Goal: Transaction & Acquisition: Purchase product/service

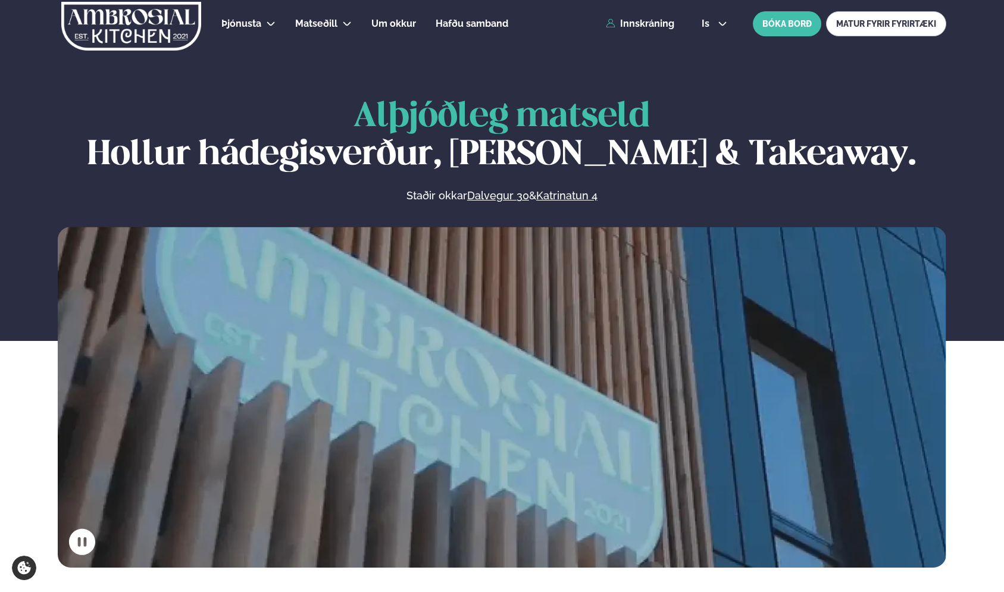
click at [661, 26] on link "Innskráning" at bounding box center [640, 23] width 68 height 11
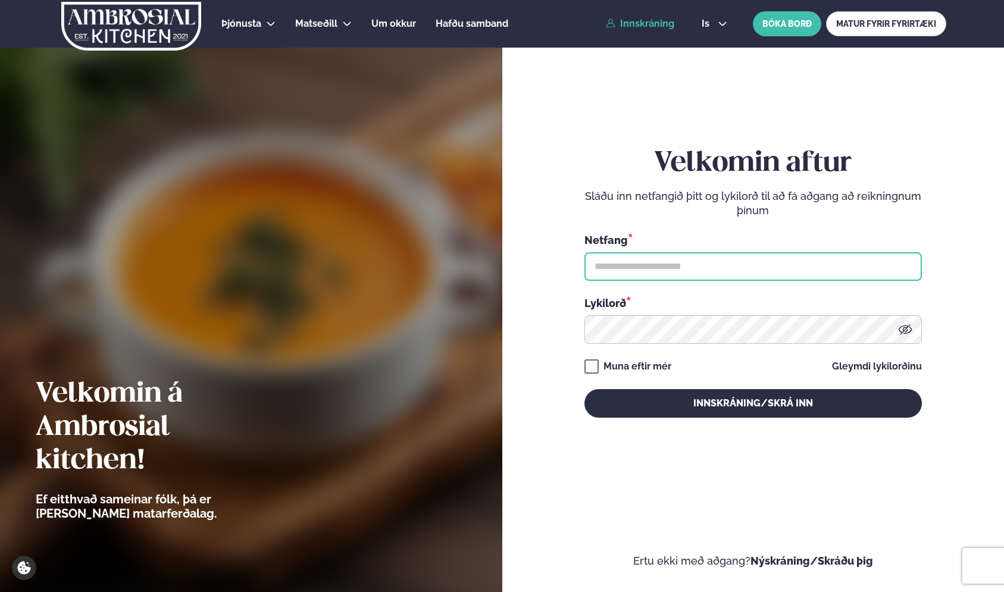
click at [637, 265] on input "text" at bounding box center [752, 266] width 337 height 29
type input "**"
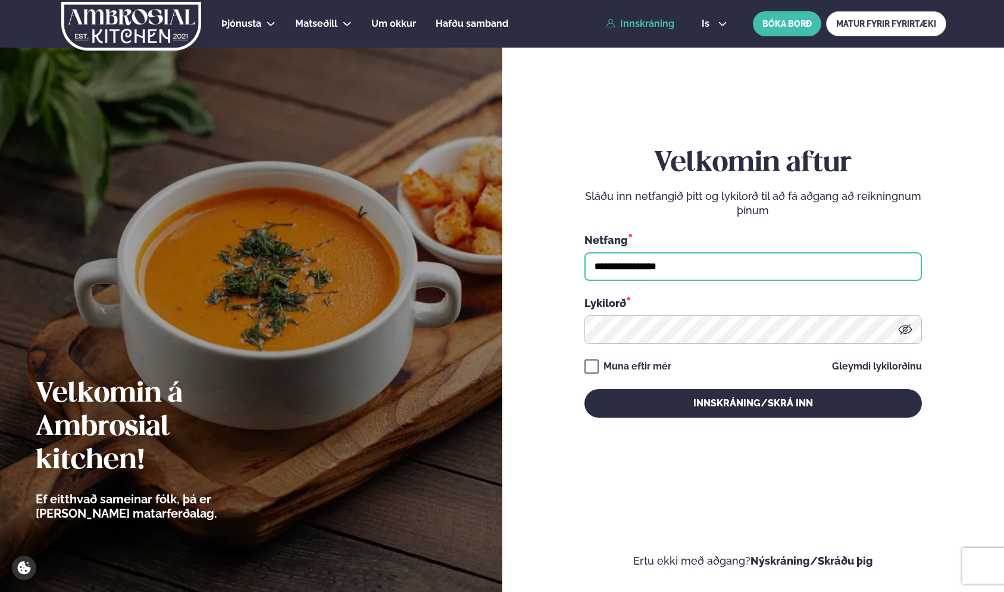
type input "**********"
click at [619, 359] on div "**********" at bounding box center [752, 282] width 337 height 271
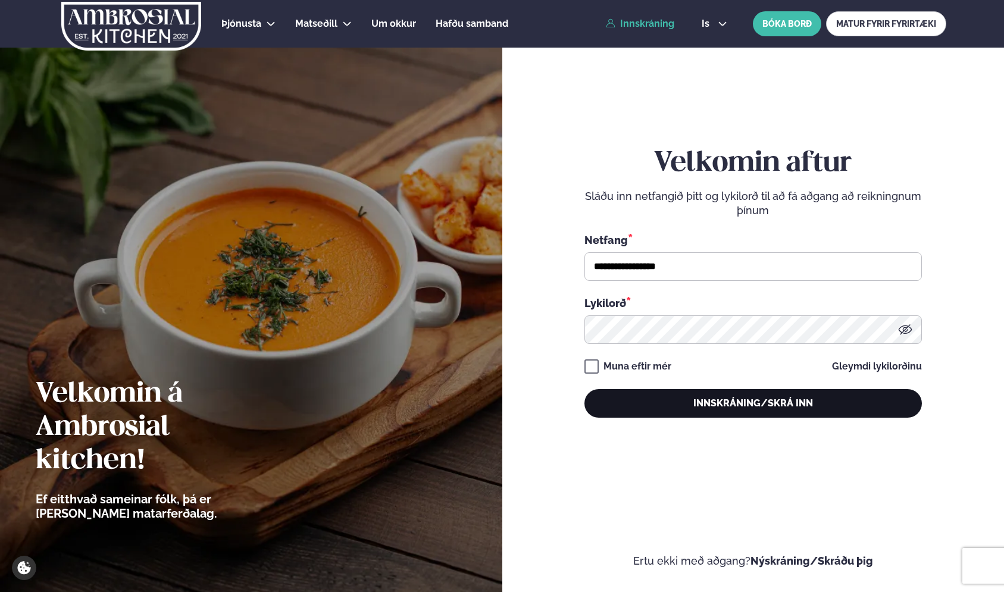
click at [646, 393] on button "Innskráning/Skrá inn" at bounding box center [752, 403] width 337 height 29
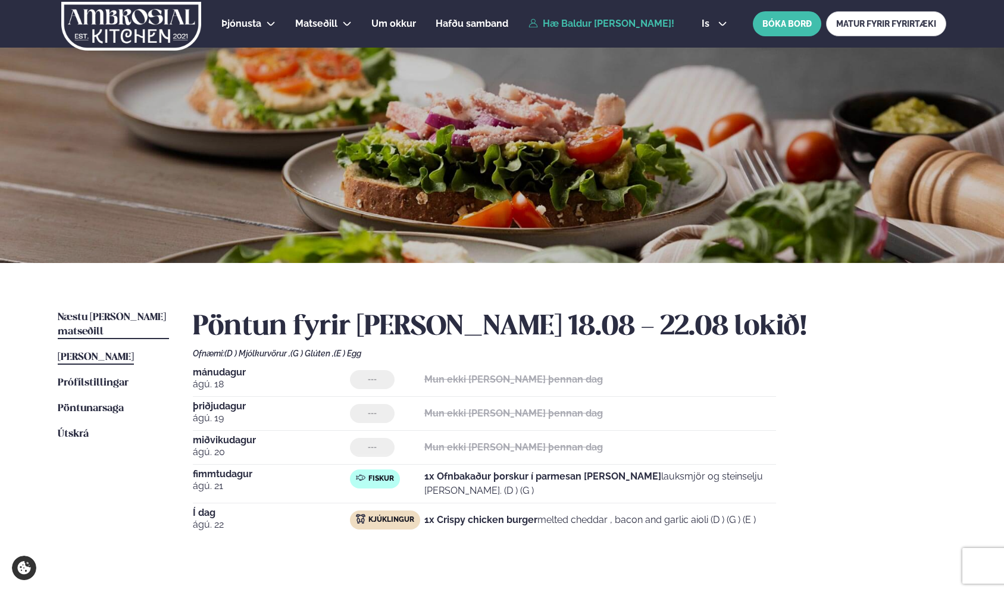
click at [145, 321] on span "Næstu [PERSON_NAME] matseðill" at bounding box center [112, 324] width 108 height 24
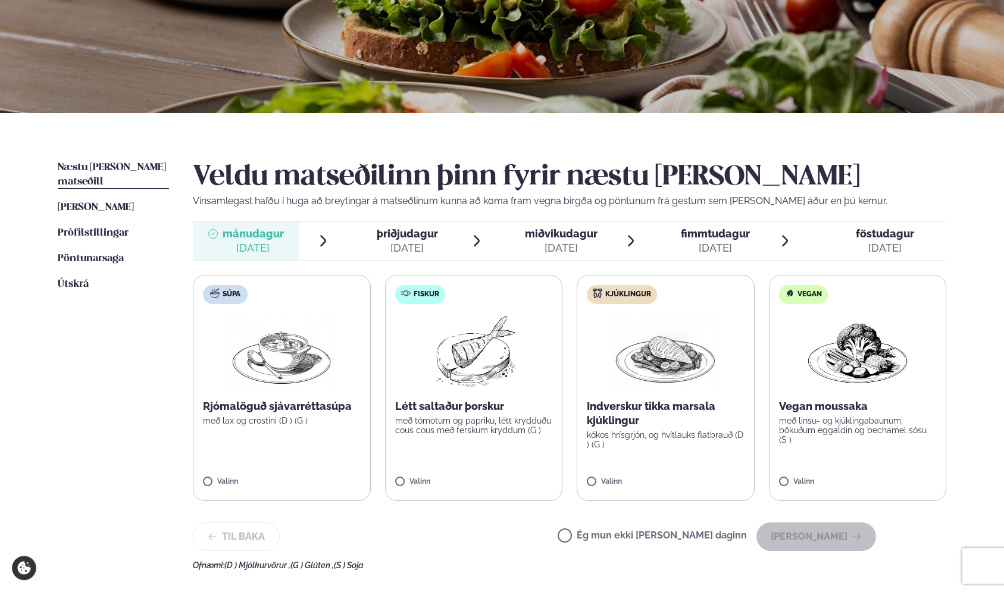
scroll to position [190, 0]
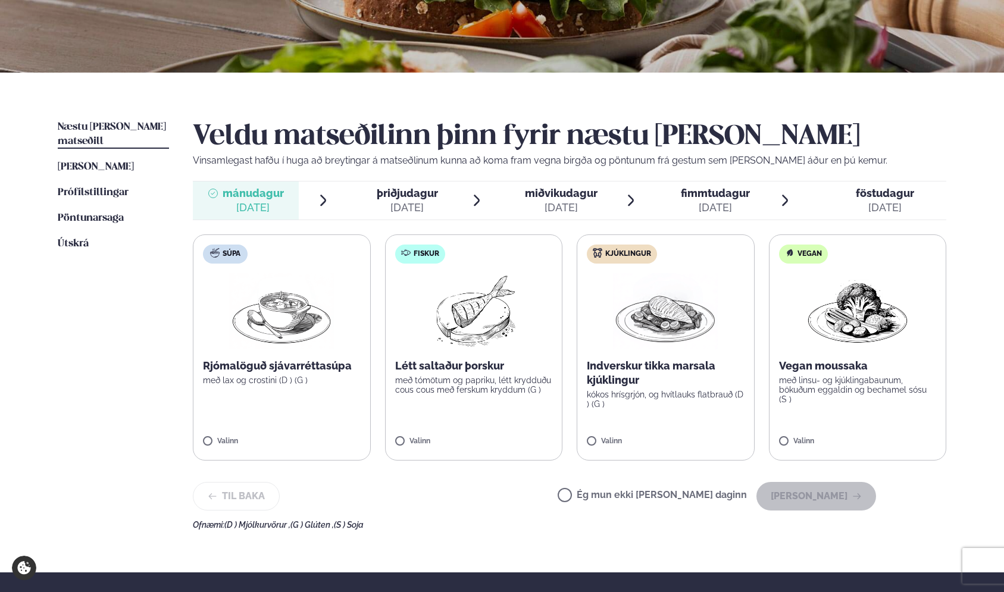
click at [466, 392] on p "með tómötum og papriku, létt krydduðu cous cous með ferskum kryddum (G )" at bounding box center [474, 385] width 158 height 19
click at [817, 496] on button "[PERSON_NAME]" at bounding box center [816, 496] width 120 height 29
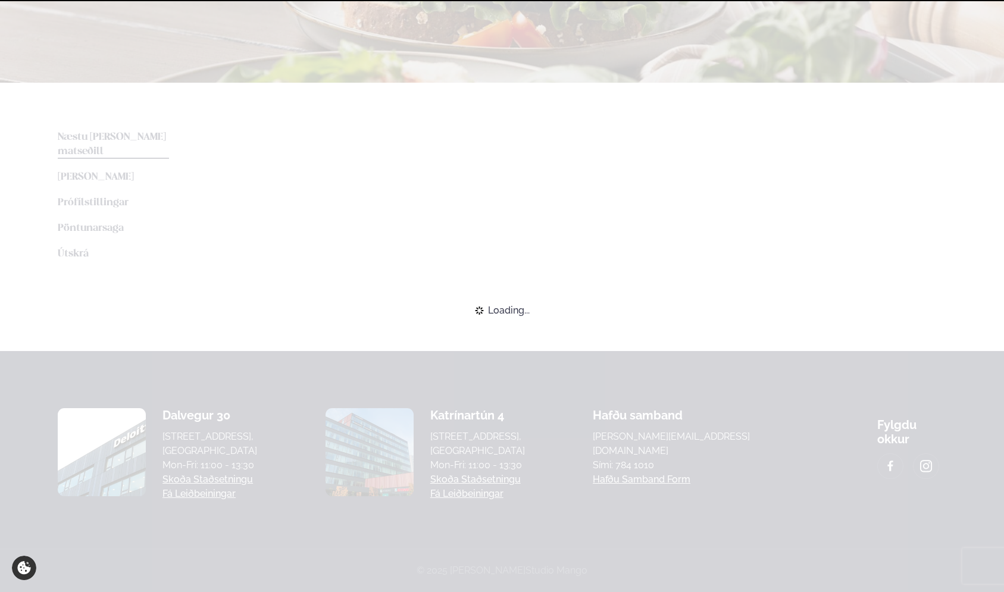
scroll to position [179, 0]
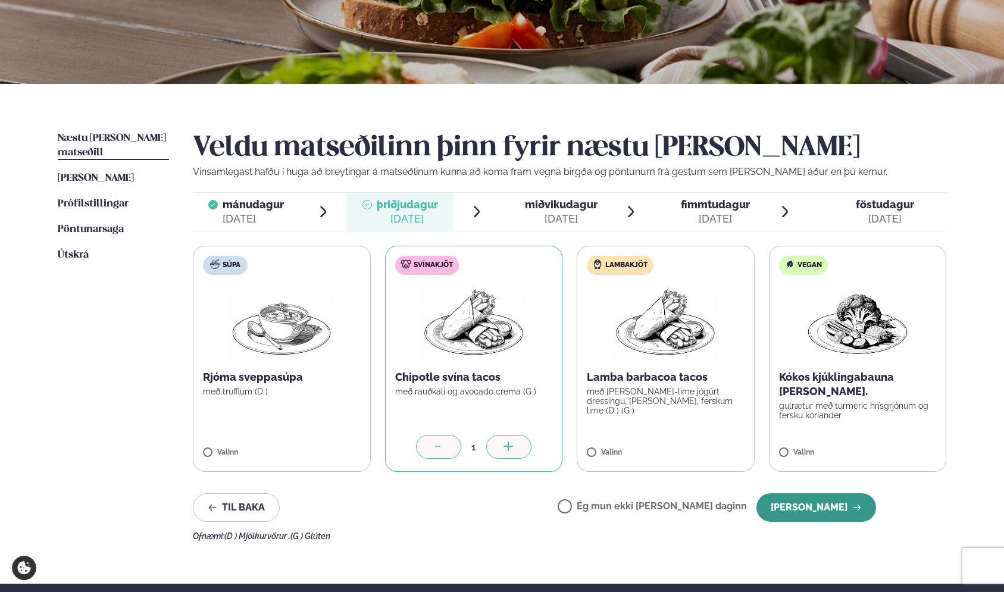
click at [827, 511] on button "[PERSON_NAME]" at bounding box center [816, 507] width 120 height 29
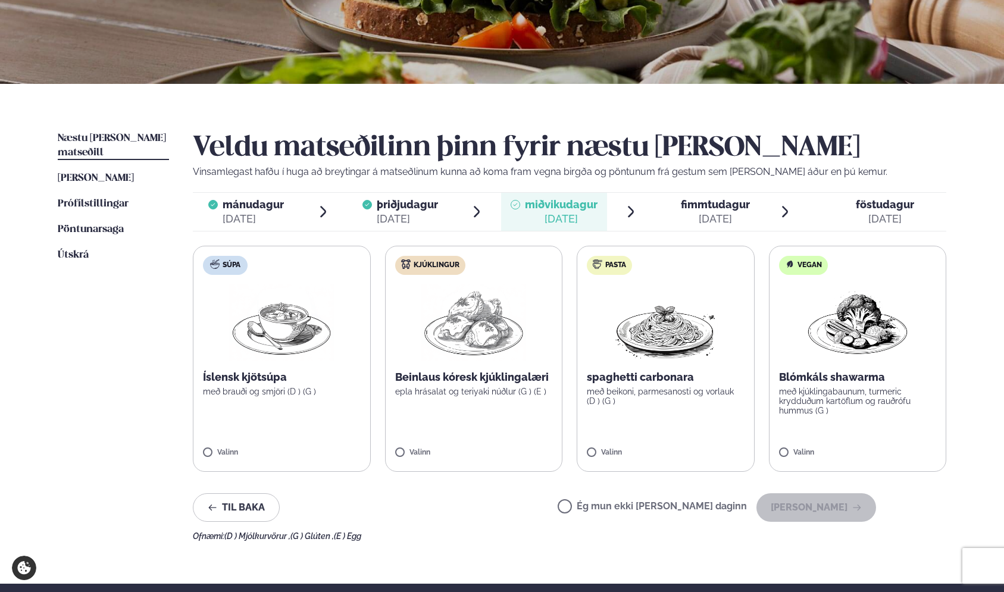
click at [418, 448] on label "Kjúklingur Beinlaus kóresk kjúklingalæri epla hrásalat og teriyaki núðlur (G ) …" at bounding box center [474, 359] width 178 height 226
click at [825, 504] on button "[PERSON_NAME]" at bounding box center [816, 507] width 120 height 29
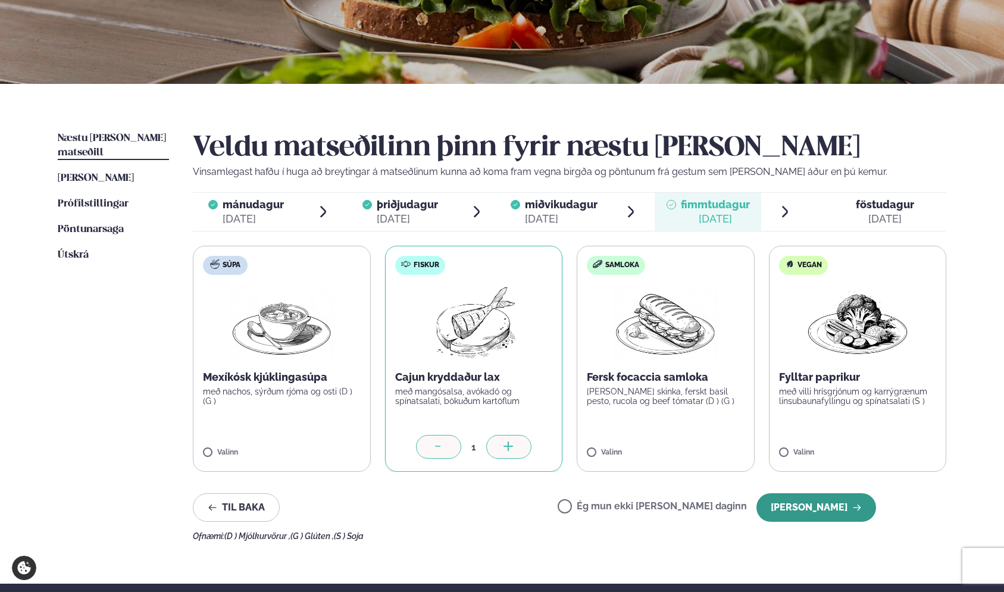
click at [825, 513] on button "[PERSON_NAME]" at bounding box center [816, 507] width 120 height 29
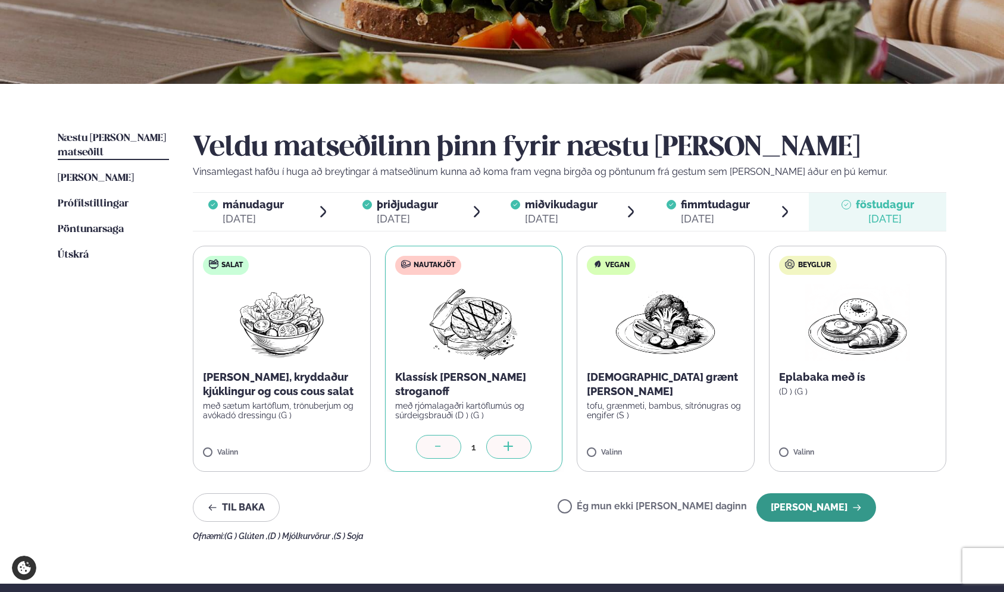
click at [820, 510] on button "[PERSON_NAME]" at bounding box center [816, 507] width 120 height 29
